Goal: Task Accomplishment & Management: Manage account settings

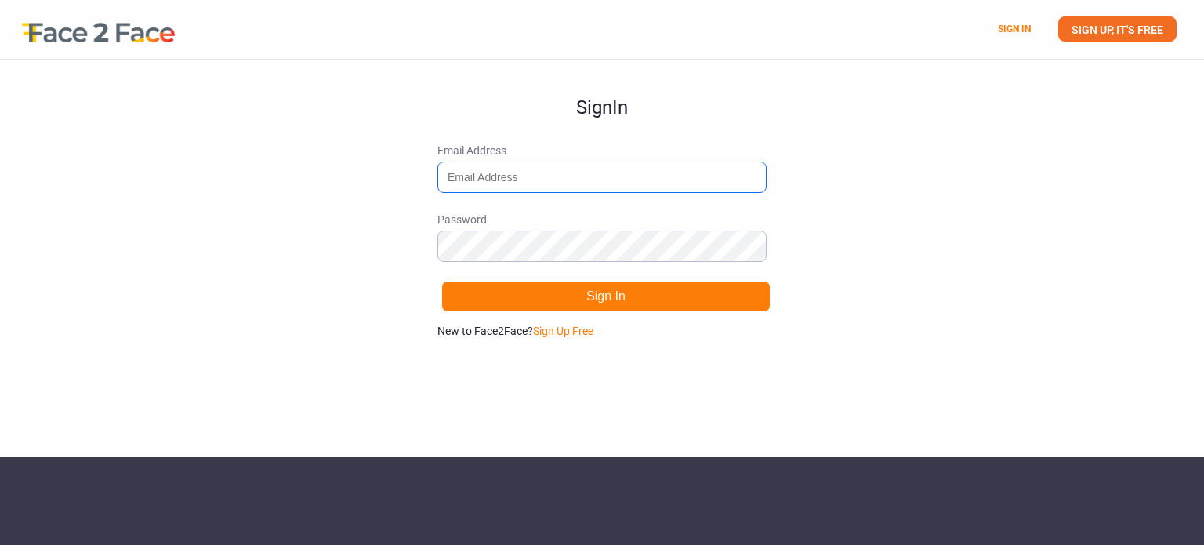
click at [504, 179] on input "Email Address" at bounding box center [601, 176] width 329 height 31
type input "[EMAIL_ADDRESS][DOMAIN_NAME]"
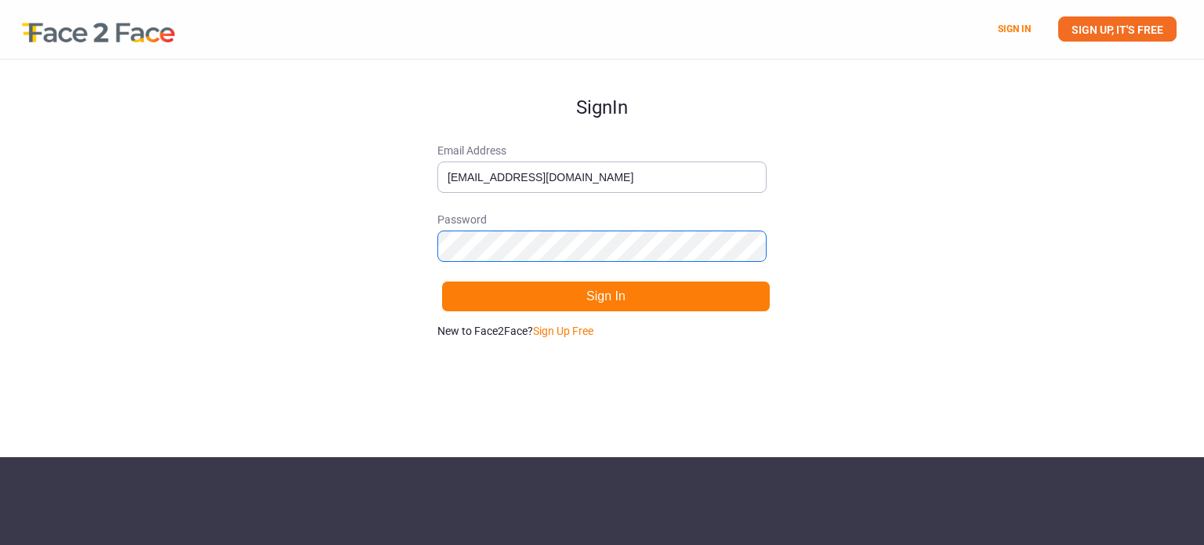
click at [441, 281] on button "Sign In" at bounding box center [605, 296] width 329 height 31
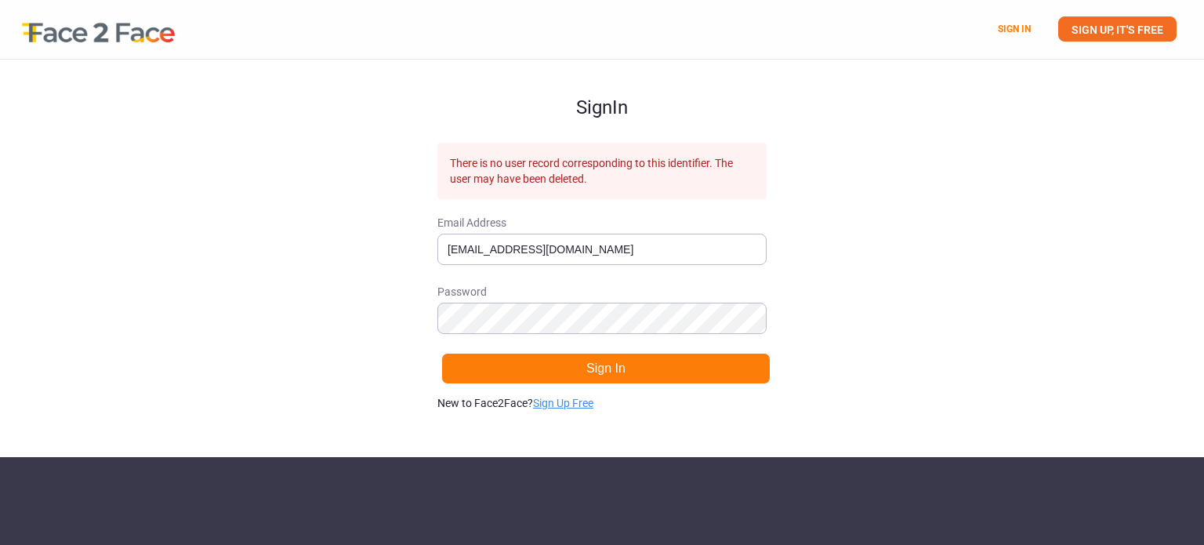
click at [555, 399] on link "Sign Up Free" at bounding box center [563, 403] width 60 height 13
click at [580, 408] on link "Sign in." at bounding box center [580, 403] width 35 height 13
click at [565, 404] on link "Sign Up Free" at bounding box center [563, 403] width 60 height 13
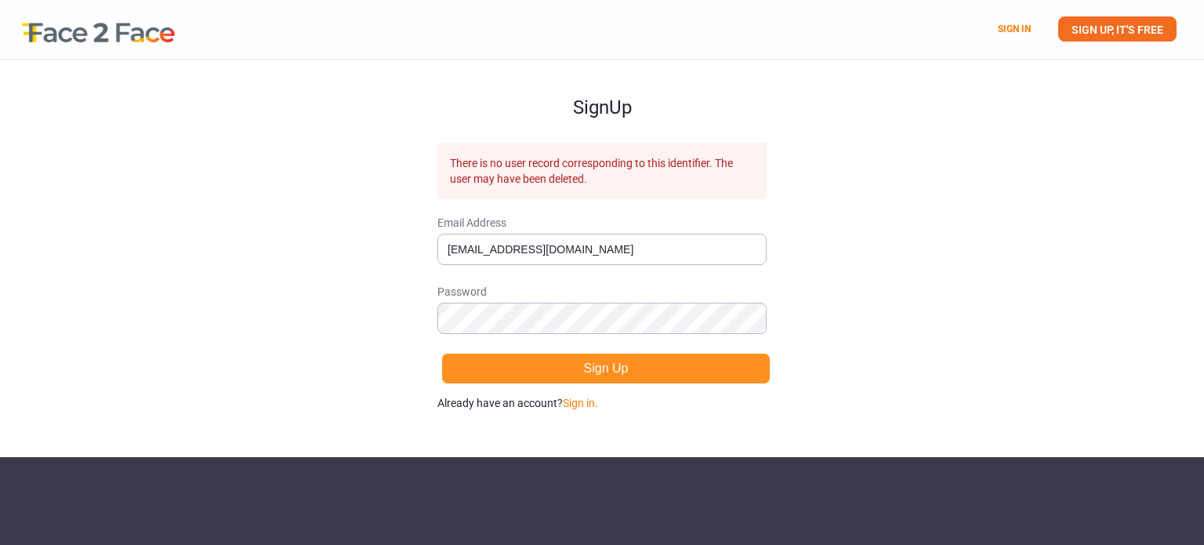
click at [536, 364] on button "Sign Up" at bounding box center [605, 368] width 329 height 31
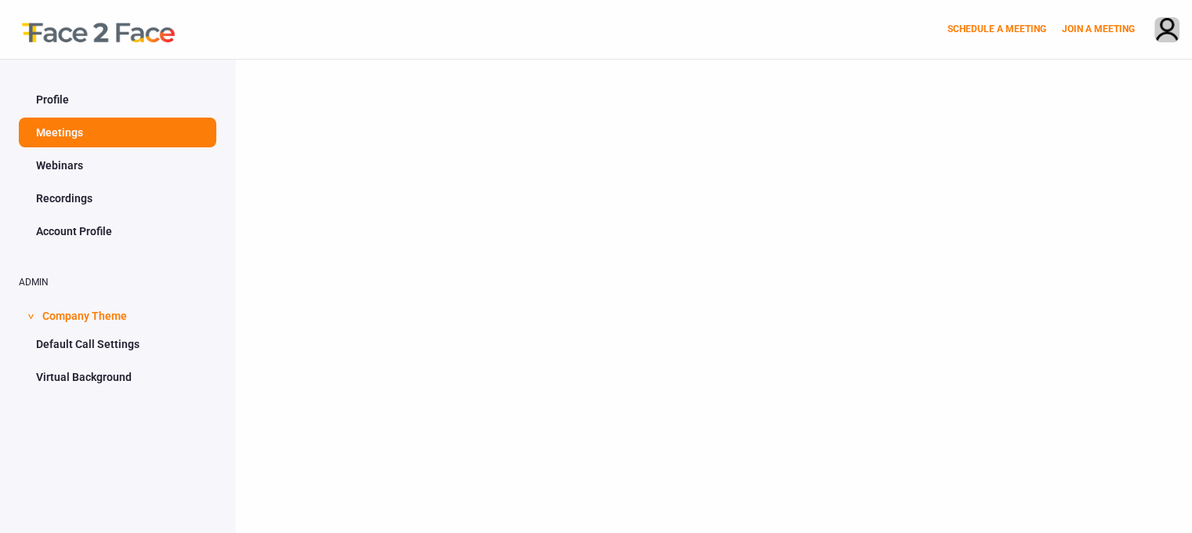
click at [29, 169] on link "Webinars" at bounding box center [118, 165] width 198 height 30
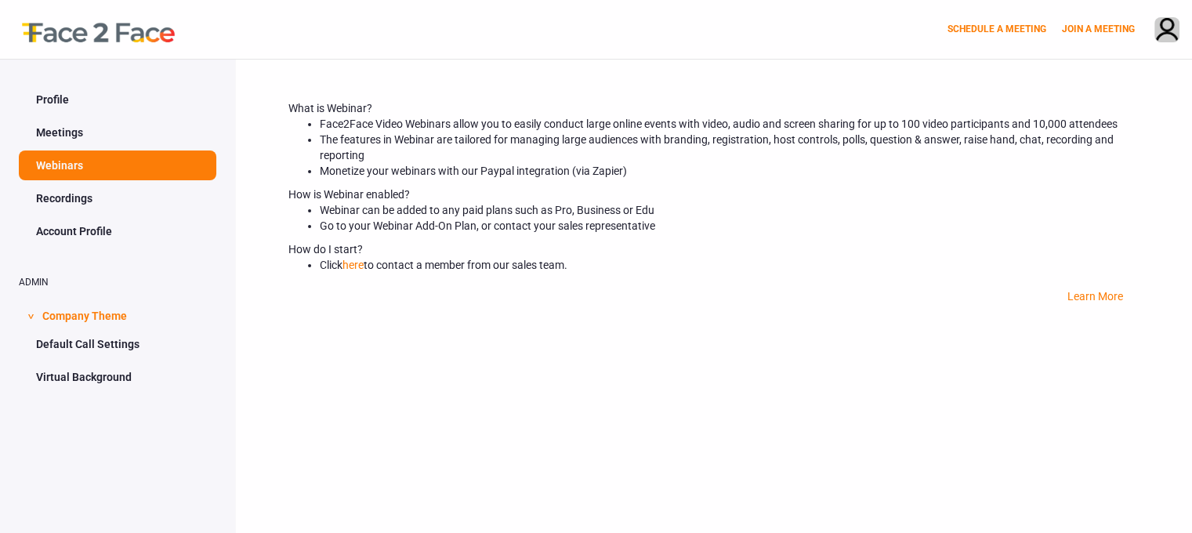
click at [72, 198] on link "Recordings" at bounding box center [118, 198] width 198 height 30
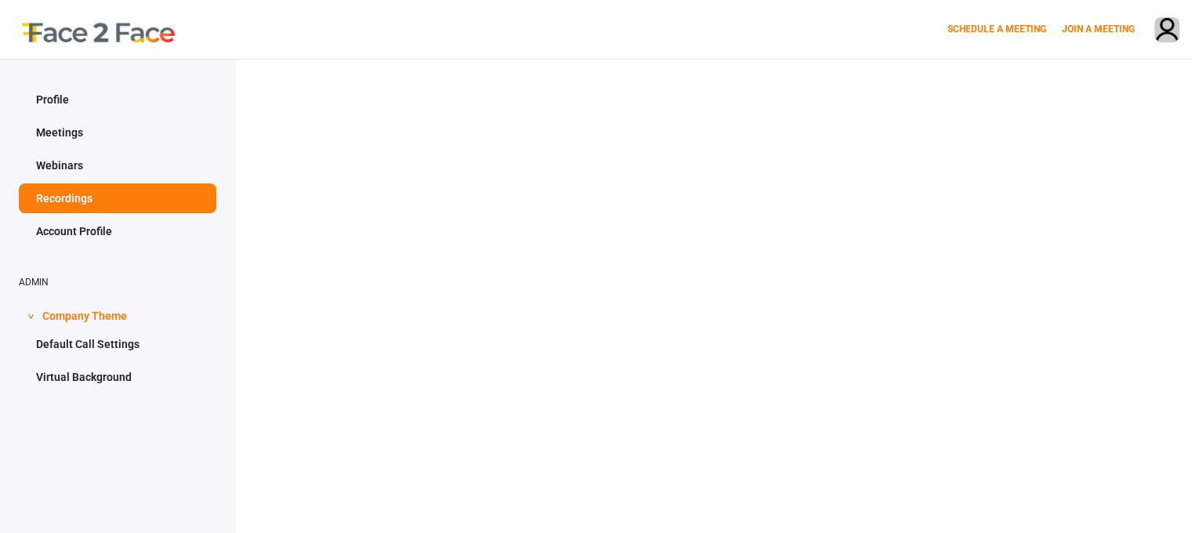
click at [91, 234] on link "Account Profile" at bounding box center [118, 231] width 198 height 30
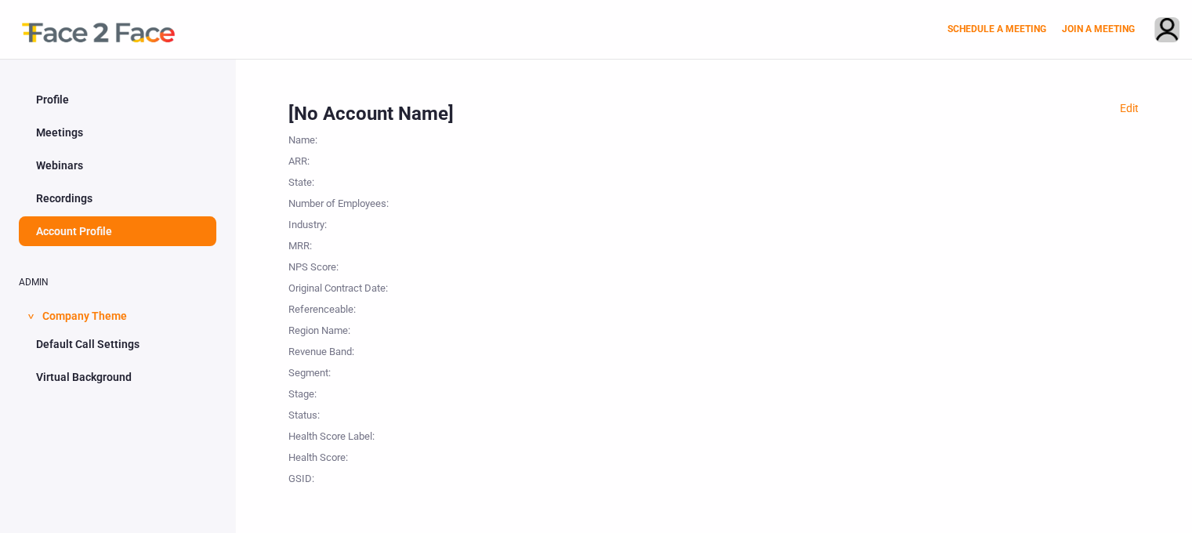
click at [69, 109] on link "Profile" at bounding box center [118, 100] width 198 height 30
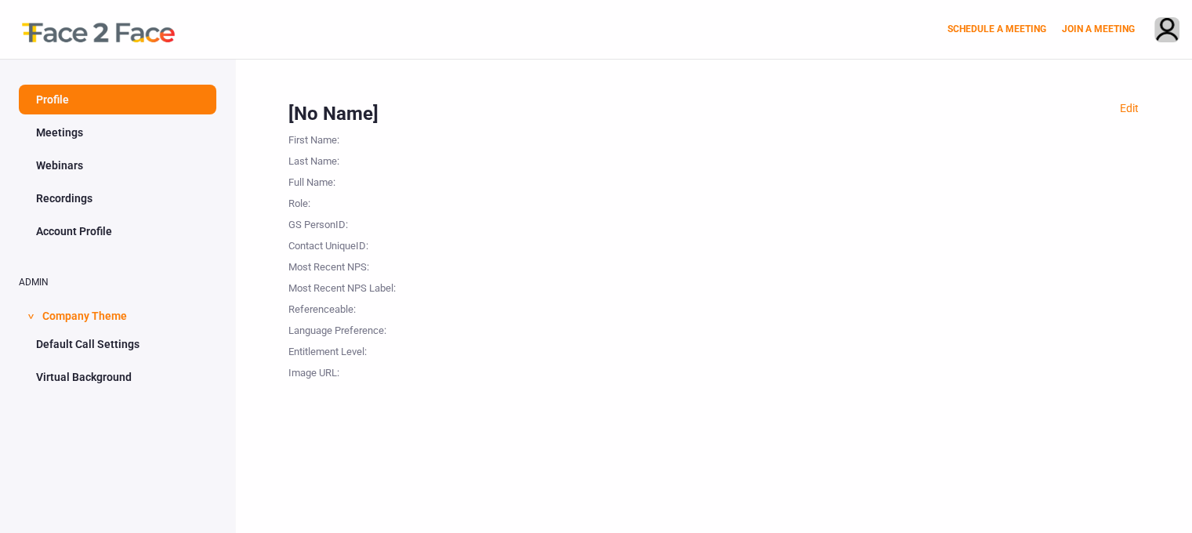
click at [69, 130] on link "Meetings" at bounding box center [118, 133] width 198 height 30
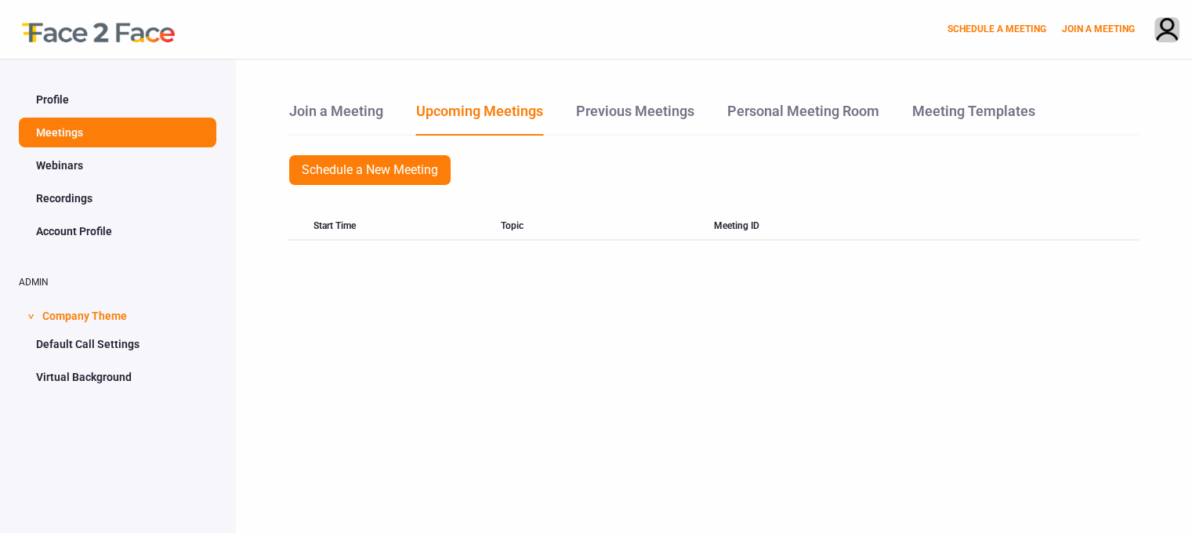
click at [133, 177] on link "Webinars" at bounding box center [118, 165] width 198 height 30
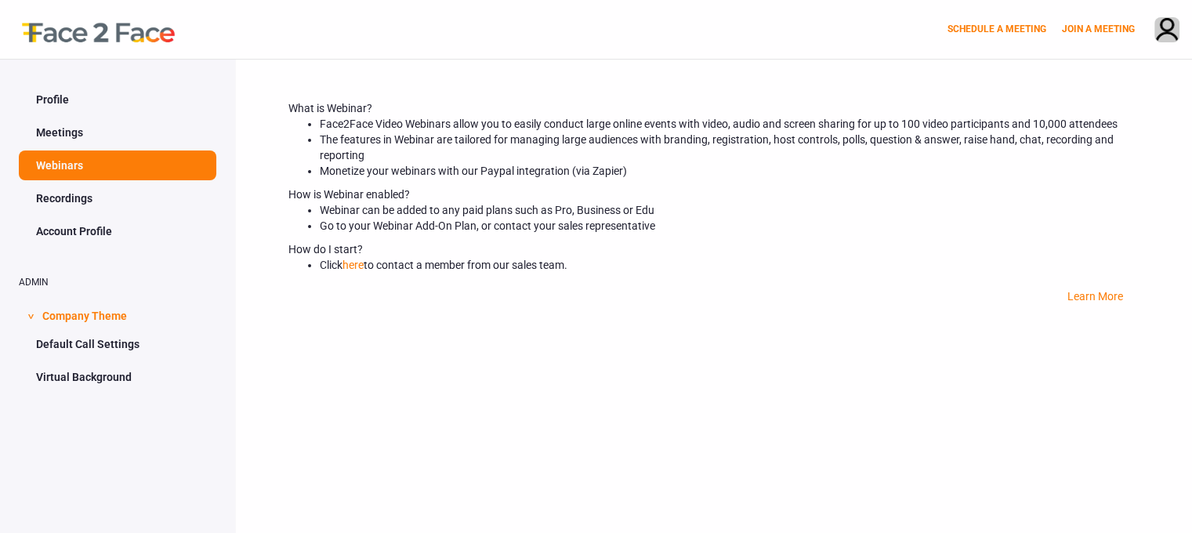
click at [103, 147] on link "Meetings" at bounding box center [118, 133] width 198 height 30
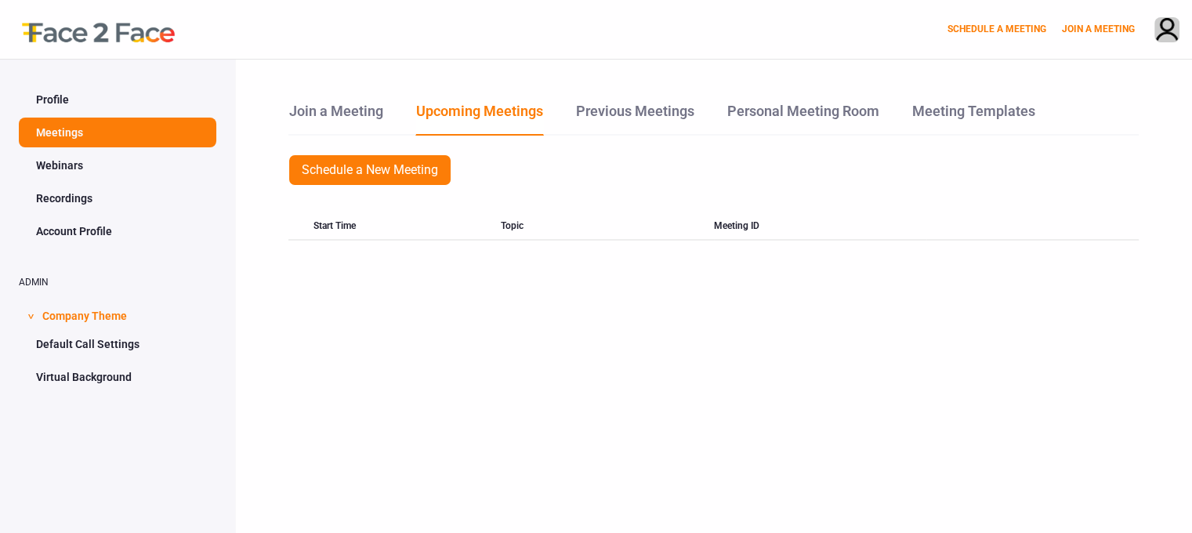
click at [114, 308] on span "Company Theme" at bounding box center [84, 314] width 85 height 30
click at [93, 360] on ul "Default Call Settings Virtual Background" at bounding box center [118, 360] width 198 height 63
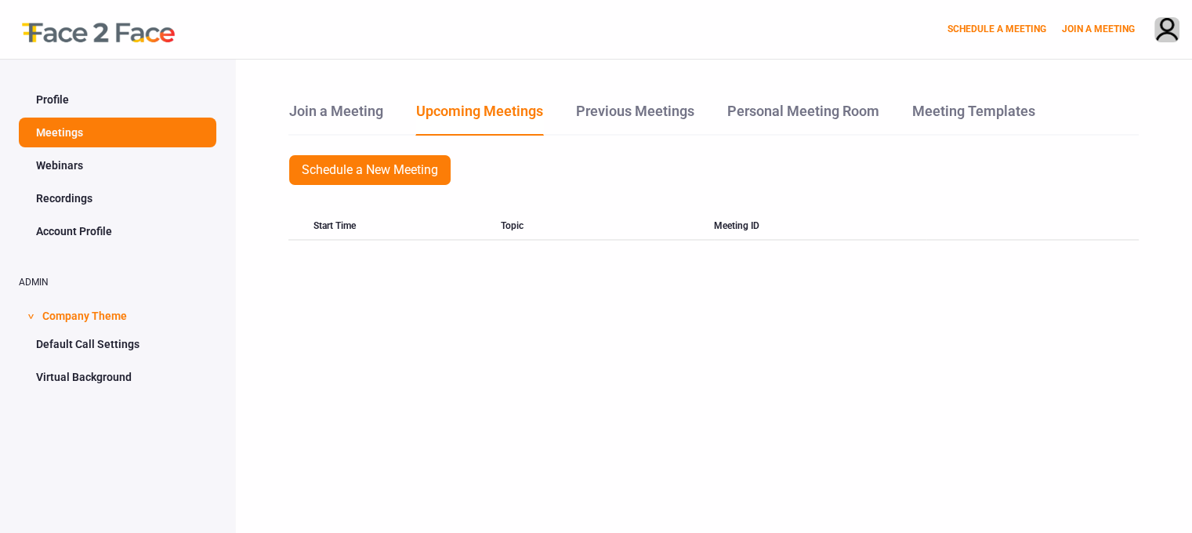
click at [93, 360] on ul "Default Call Settings Virtual Background" at bounding box center [118, 360] width 198 height 63
click at [87, 376] on link "Virtual Background" at bounding box center [118, 377] width 198 height 30
